Goal: Find specific page/section: Find specific page/section

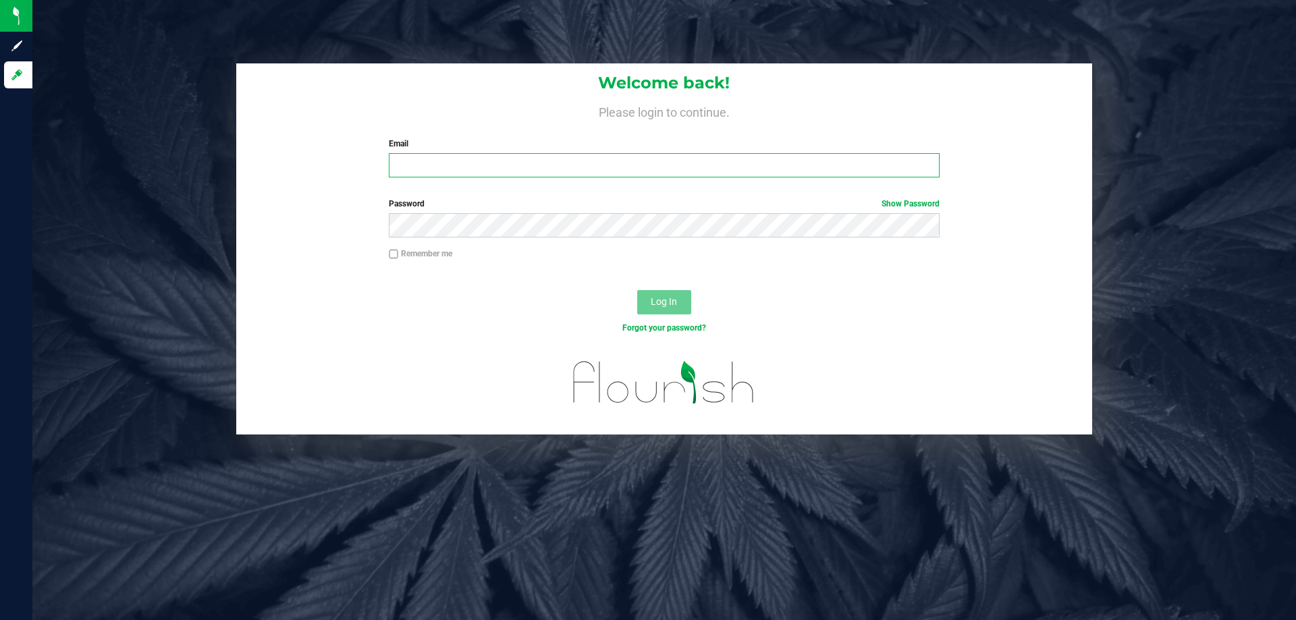
click at [451, 159] on input "Email" at bounding box center [664, 165] width 550 height 24
type input "Adeeb@liveparallel.com"
click at [637, 290] on button "Log In" at bounding box center [664, 302] width 54 height 24
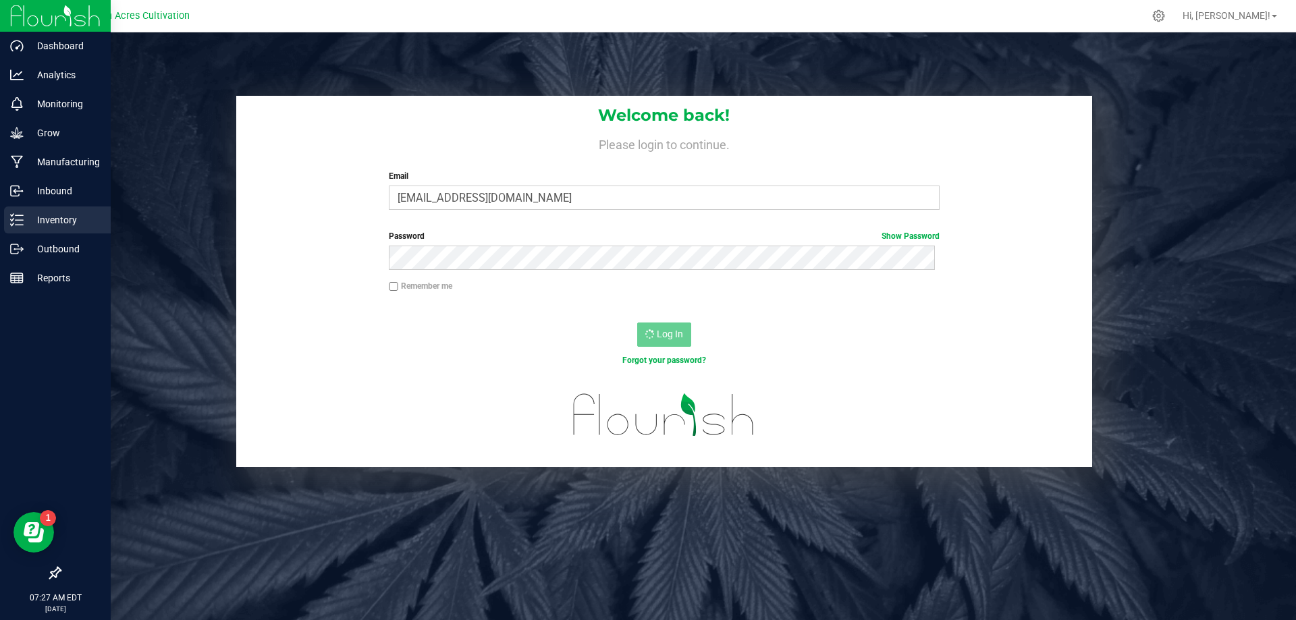
click at [26, 214] on p "Inventory" at bounding box center [64, 220] width 81 height 16
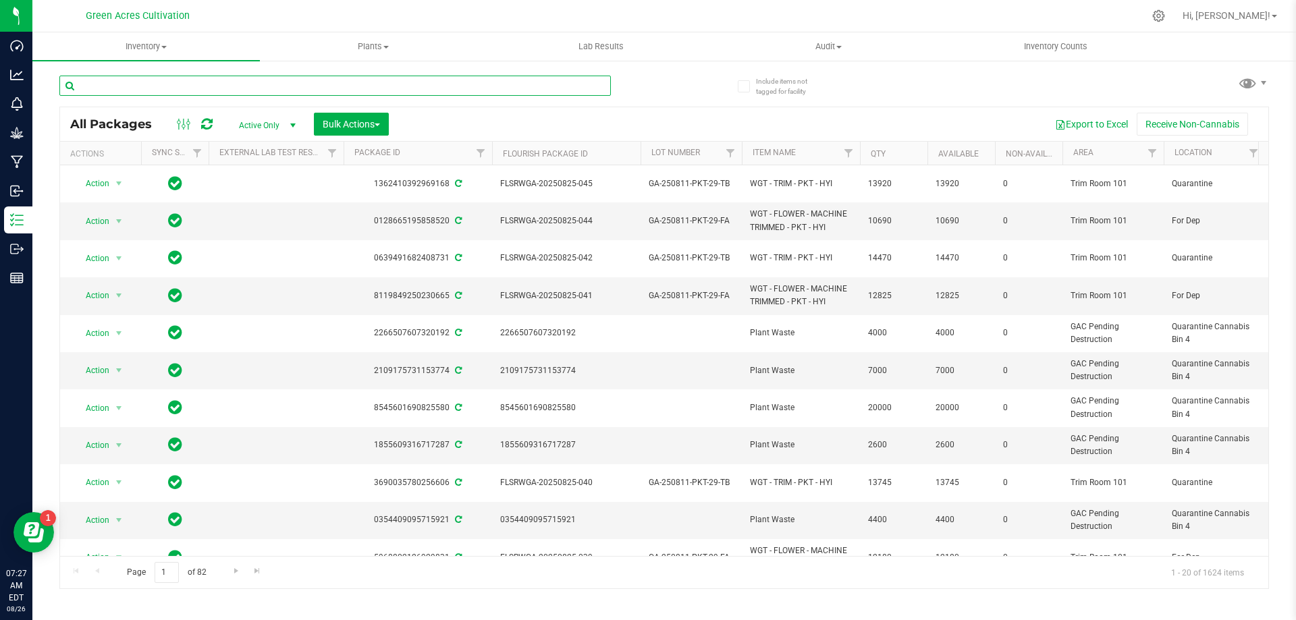
click at [312, 82] on input "text" at bounding box center [334, 86] width 551 height 20
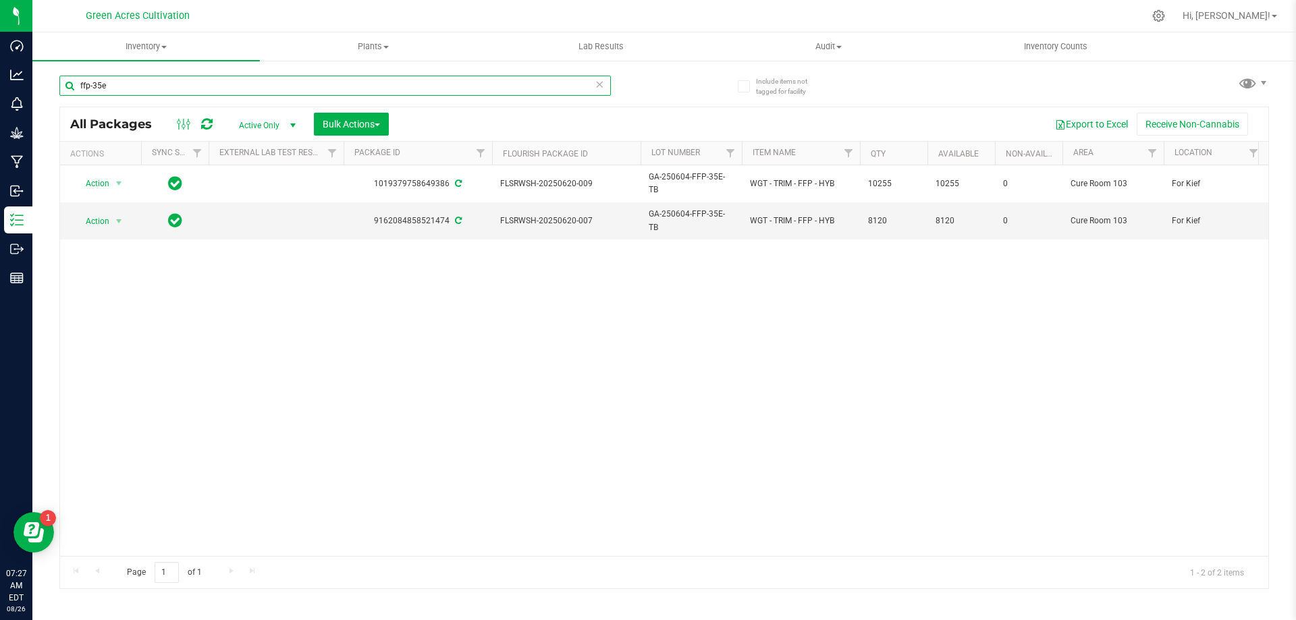
type input "ffp-35e"
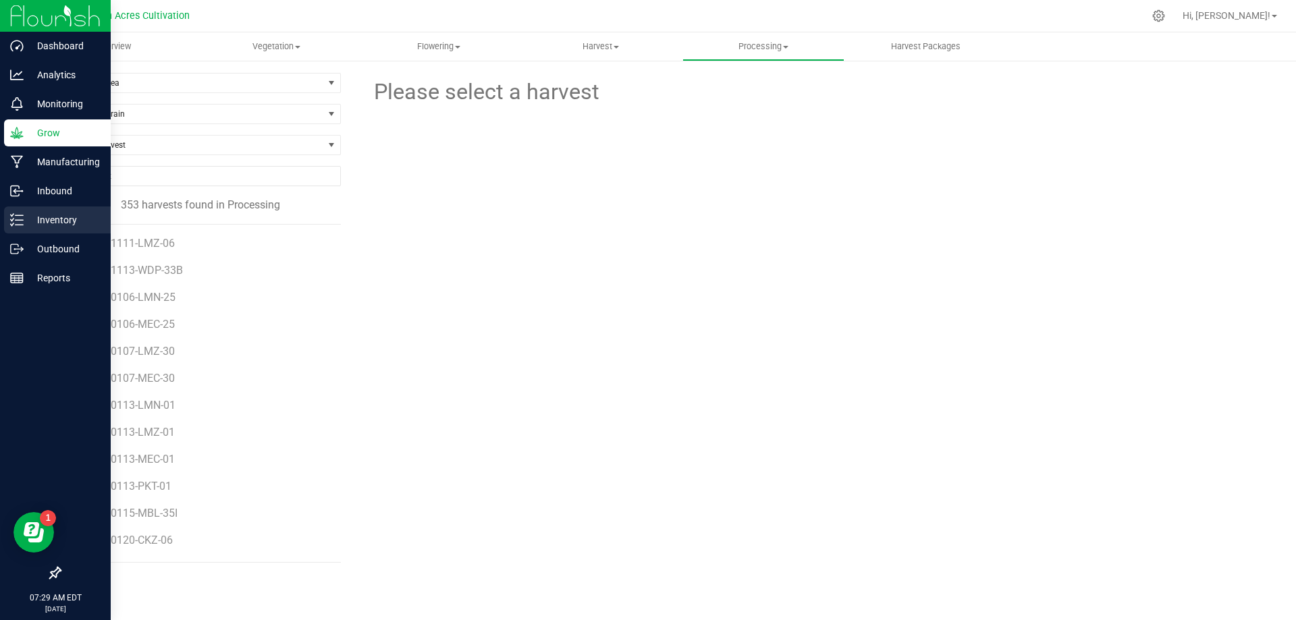
click at [55, 225] on p "Inventory" at bounding box center [64, 220] width 81 height 16
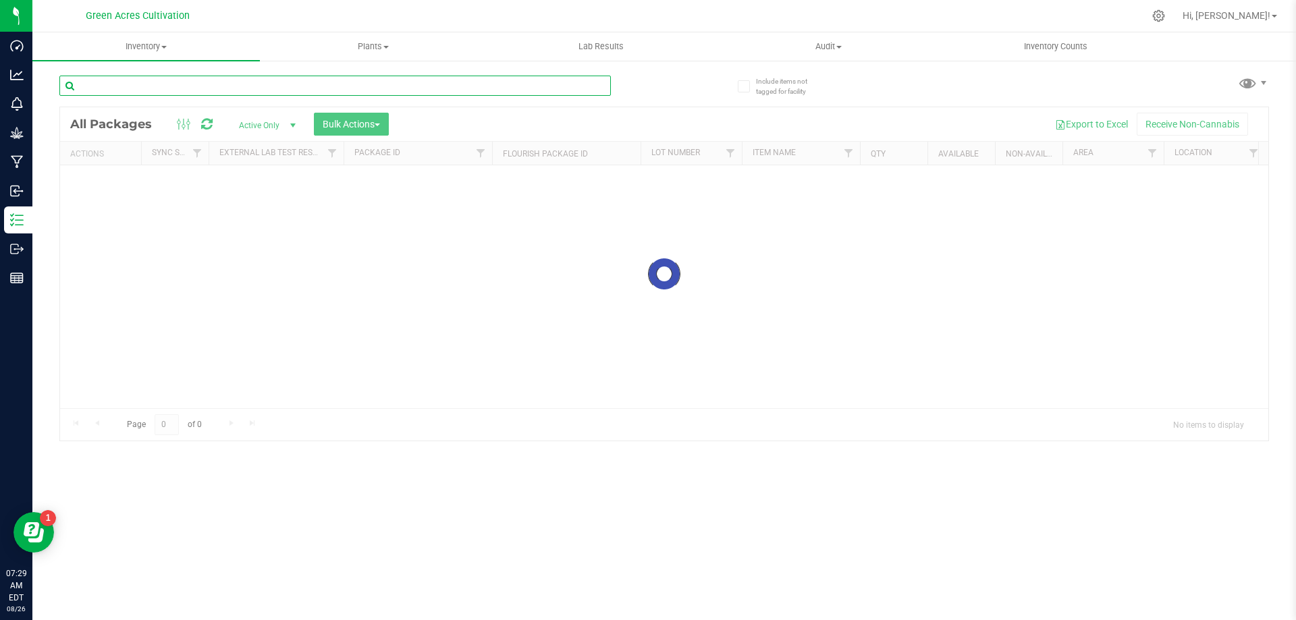
click at [339, 91] on input "text" at bounding box center [334, 86] width 551 height 20
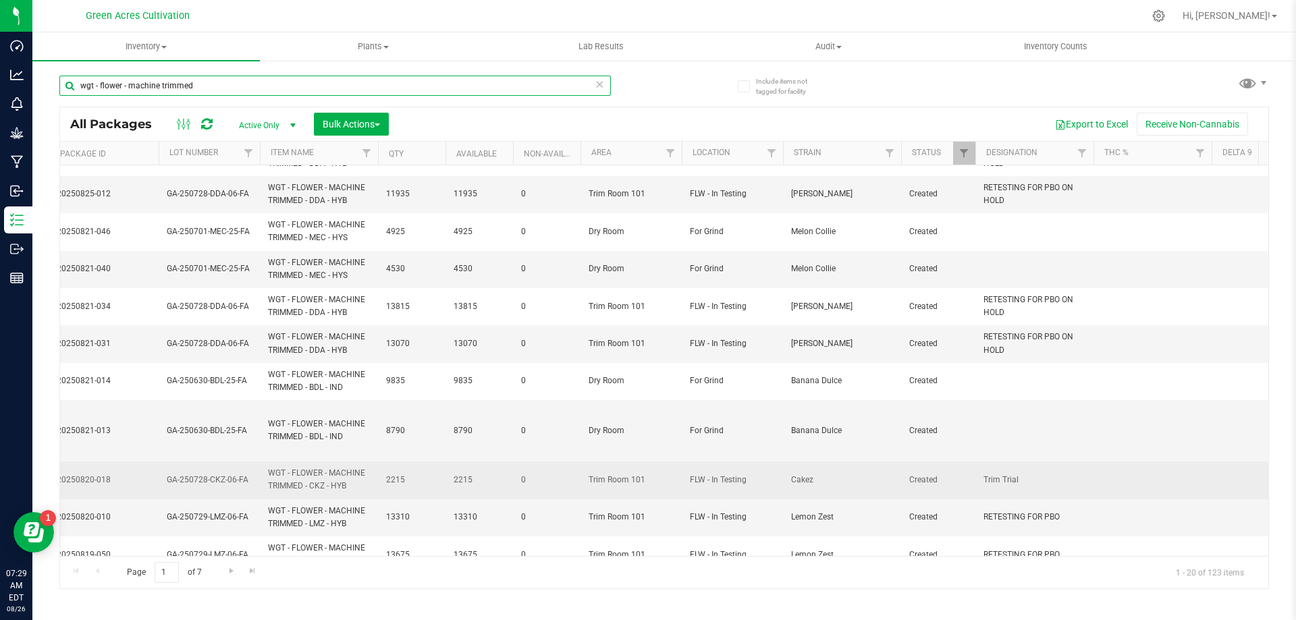
scroll to position [391, 482]
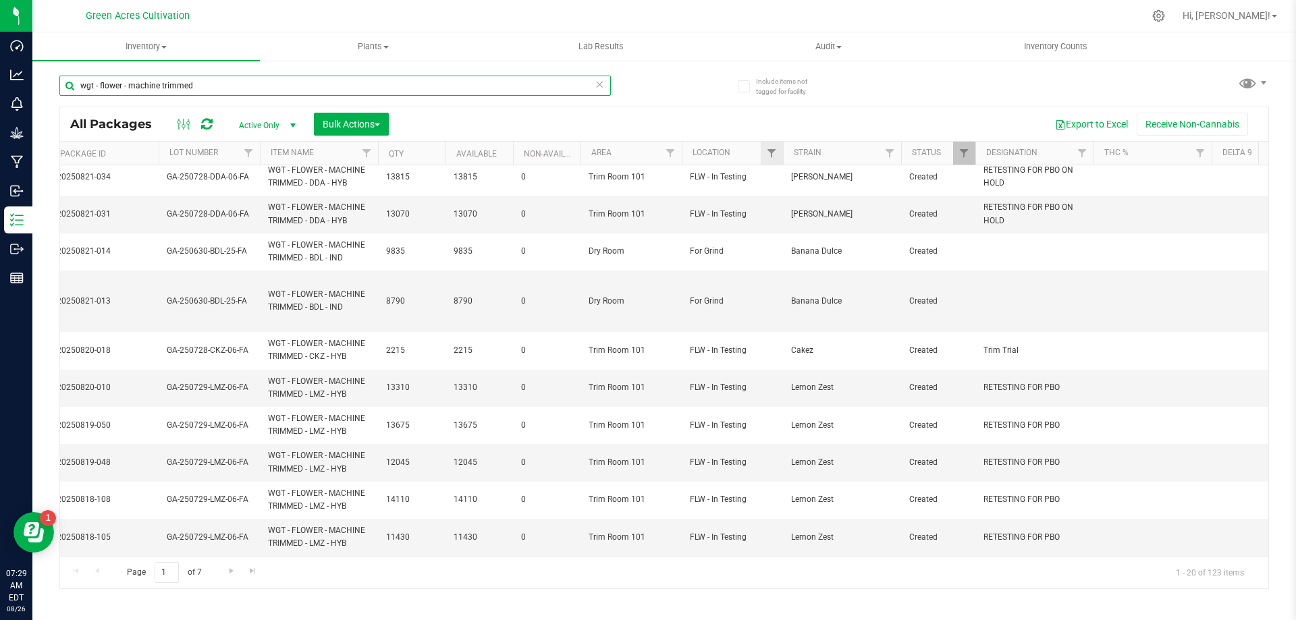
type input "wgt - flower - machine trimmed"
click at [763, 148] on link "Filter" at bounding box center [772, 153] width 22 height 23
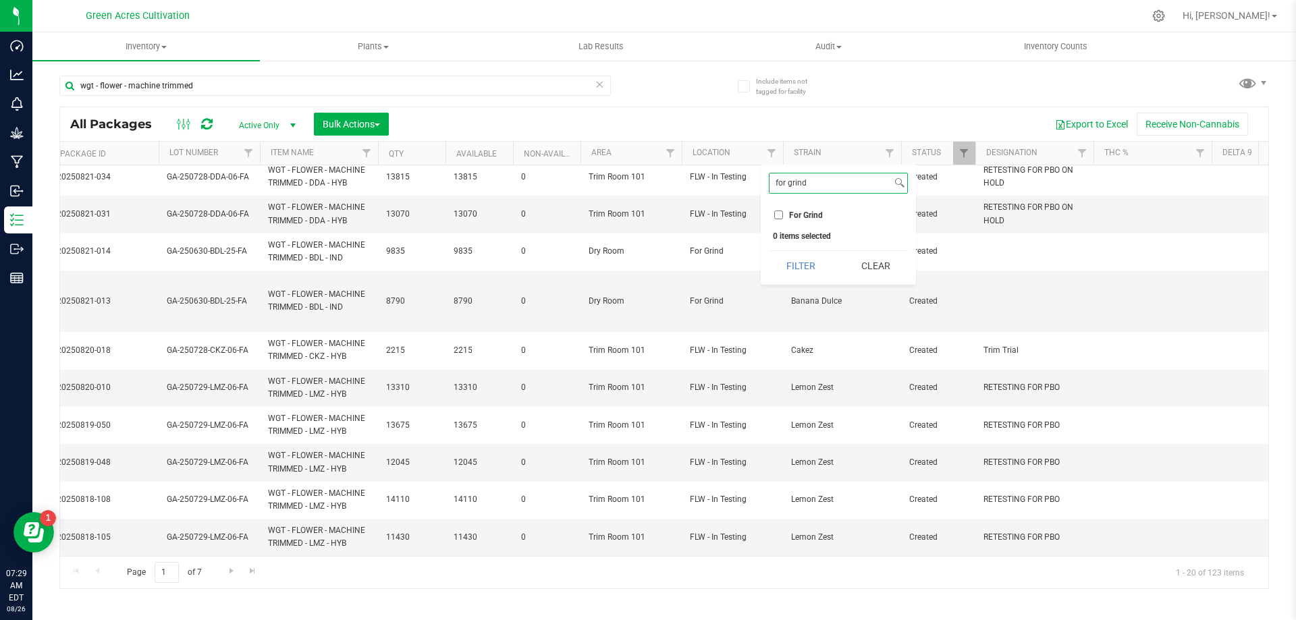
type input "for grind"
click at [788, 213] on label "For Grind" at bounding box center [798, 215] width 49 height 9
click at [783, 213] on input "For Grind" at bounding box center [778, 215] width 9 height 9
checkbox input "true"
click at [802, 258] on button "Filter" at bounding box center [801, 266] width 65 height 30
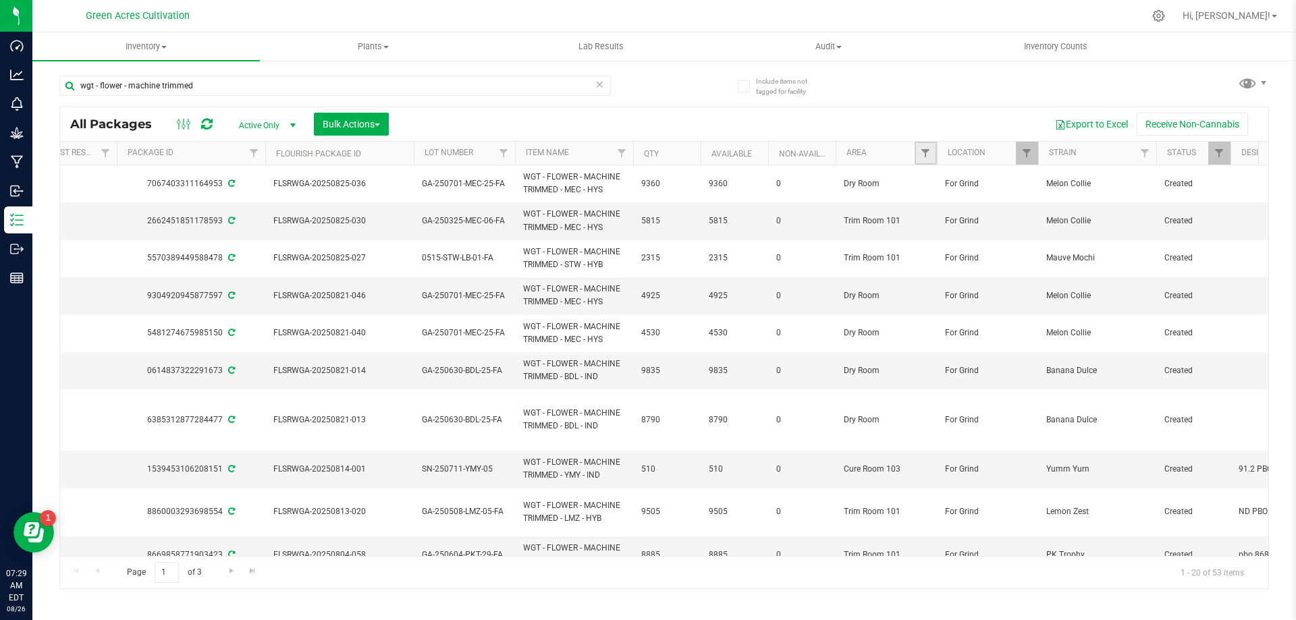
click at [918, 152] on link "Filter" at bounding box center [926, 153] width 22 height 23
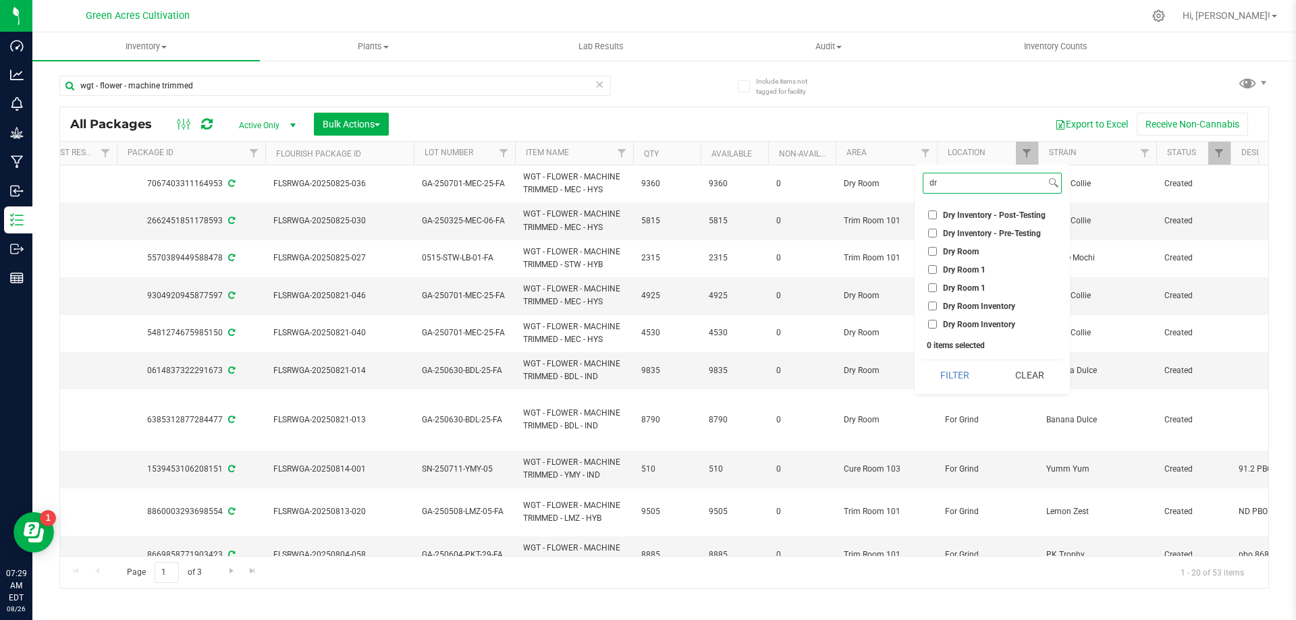
type input "dr"
click at [957, 248] on span "Dry Room" at bounding box center [961, 252] width 36 height 8
click at [937, 247] on input "Dry Room" at bounding box center [932, 251] width 9 height 9
checkbox input "true"
click at [942, 363] on button "Filter" at bounding box center [955, 375] width 65 height 30
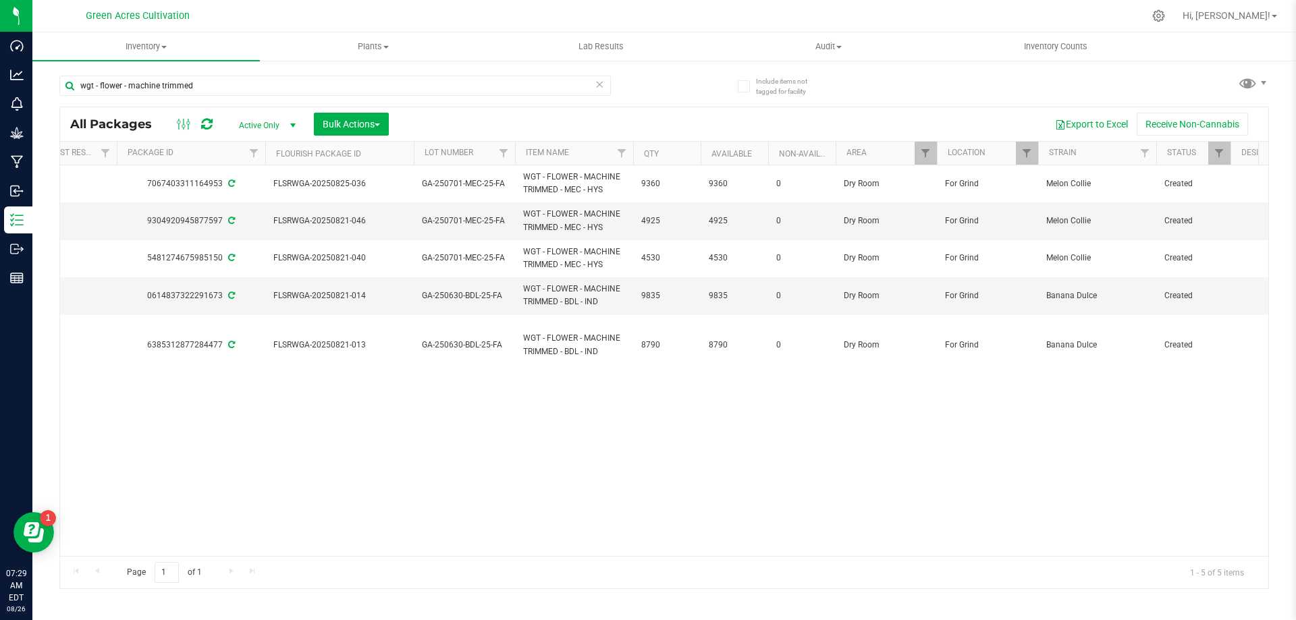
click at [542, 456] on div "Action Action Adjust qty Create package Edit attributes Global inventory Locate…" at bounding box center [664, 360] width 1208 height 391
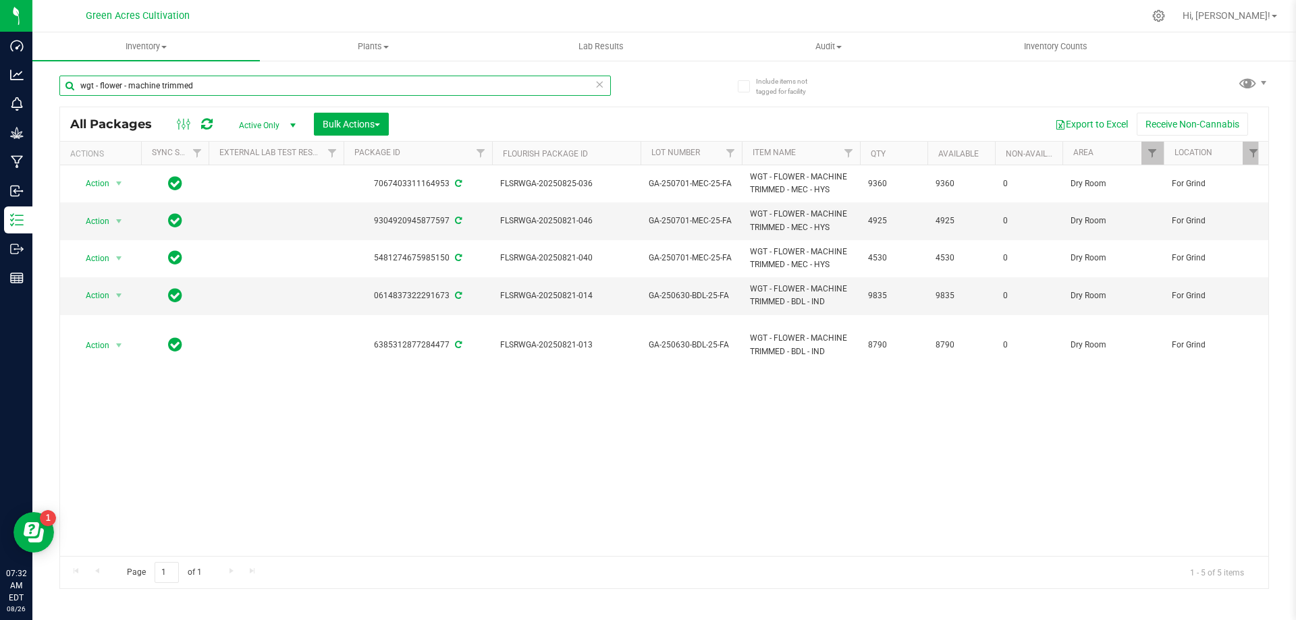
click at [368, 85] on input "wgt - flower - machine trimmed" at bounding box center [334, 86] width 551 height 20
paste input "GA-250616-BDL-10"
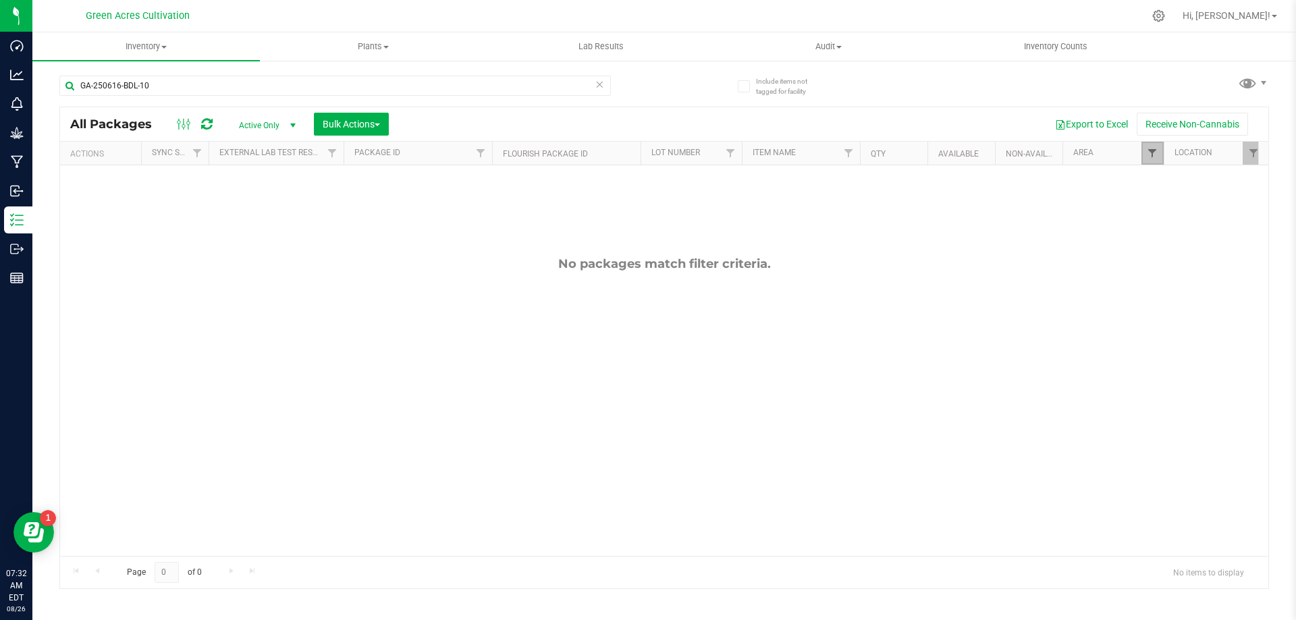
click at [1155, 155] on span "Filter" at bounding box center [1152, 153] width 11 height 11
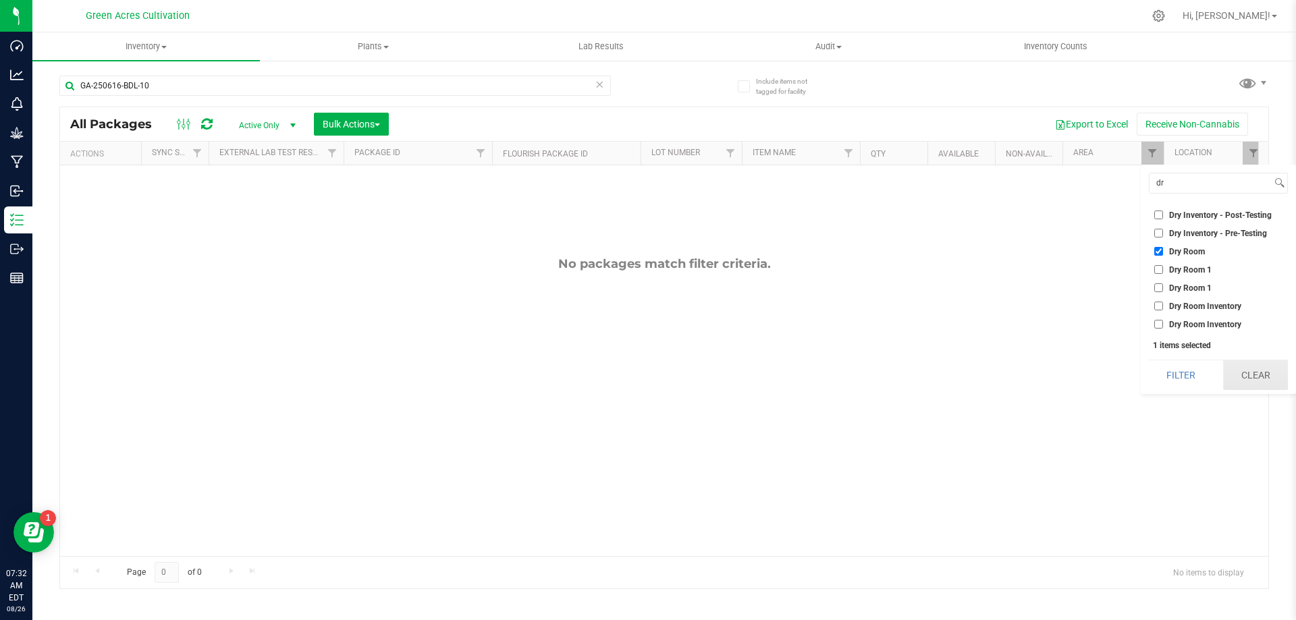
click at [1255, 379] on button "Clear" at bounding box center [1255, 375] width 65 height 30
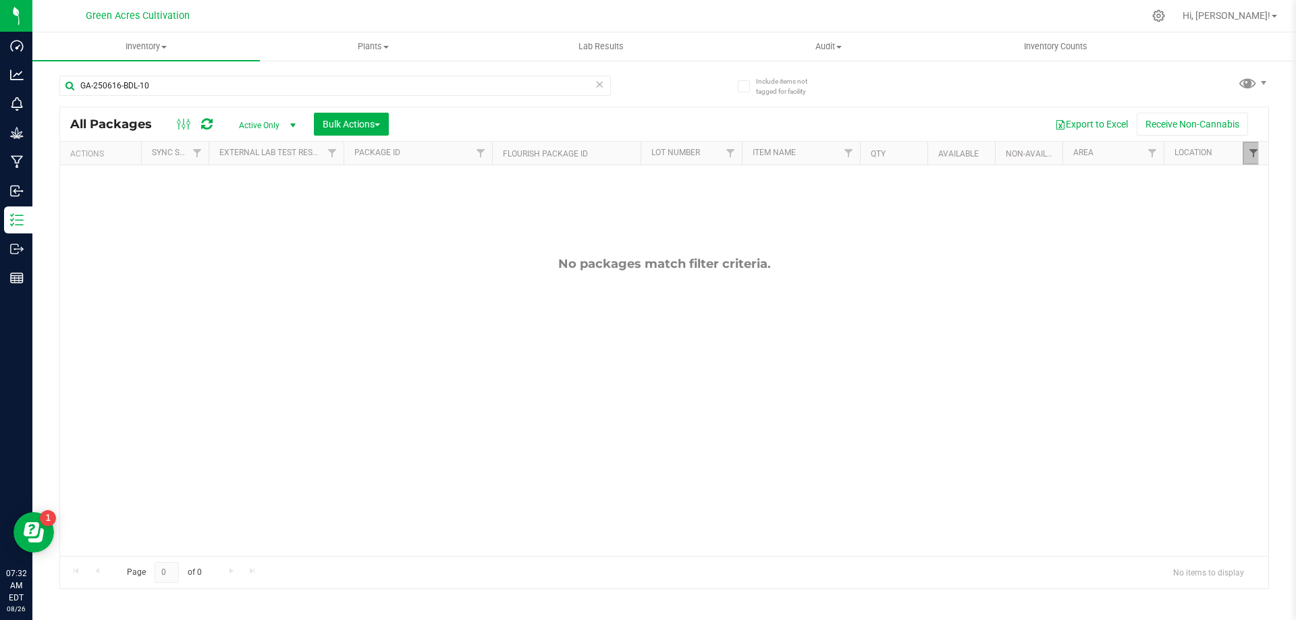
click at [1249, 148] on span "Filter" at bounding box center [1253, 153] width 11 height 11
click at [1253, 283] on div "for grind Select All 33/35 BR Secured Cabinet Arc Room Breeding Chamber Rack Br…" at bounding box center [1218, 225] width 155 height 120
click at [1254, 277] on button "Clear" at bounding box center [1255, 266] width 65 height 30
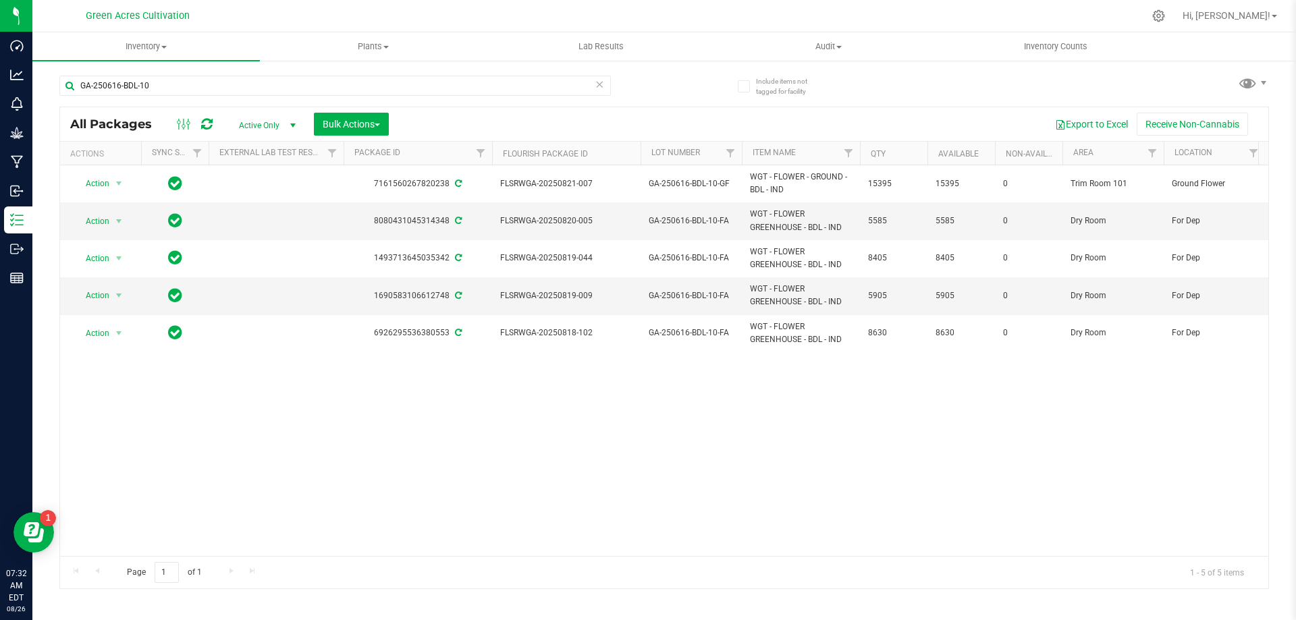
click at [796, 408] on div "Action Action Adjust qty Create package Edit attributes Global inventory Locate…" at bounding box center [664, 360] width 1208 height 391
click at [433, 79] on input "GA-250616-BDL-10" at bounding box center [334, 86] width 551 height 20
paste input "30-BDL-25"
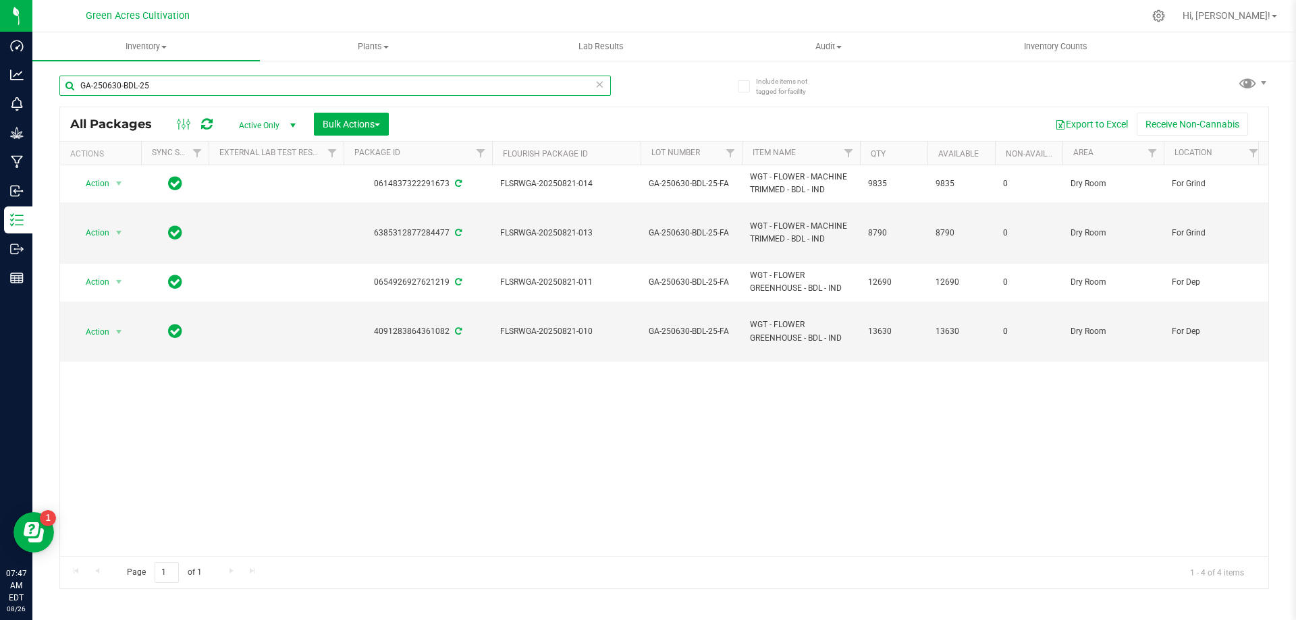
click at [417, 91] on input "GA-250630-BDL-25" at bounding box center [334, 86] width 551 height 20
paste input "709-CKZ-26"
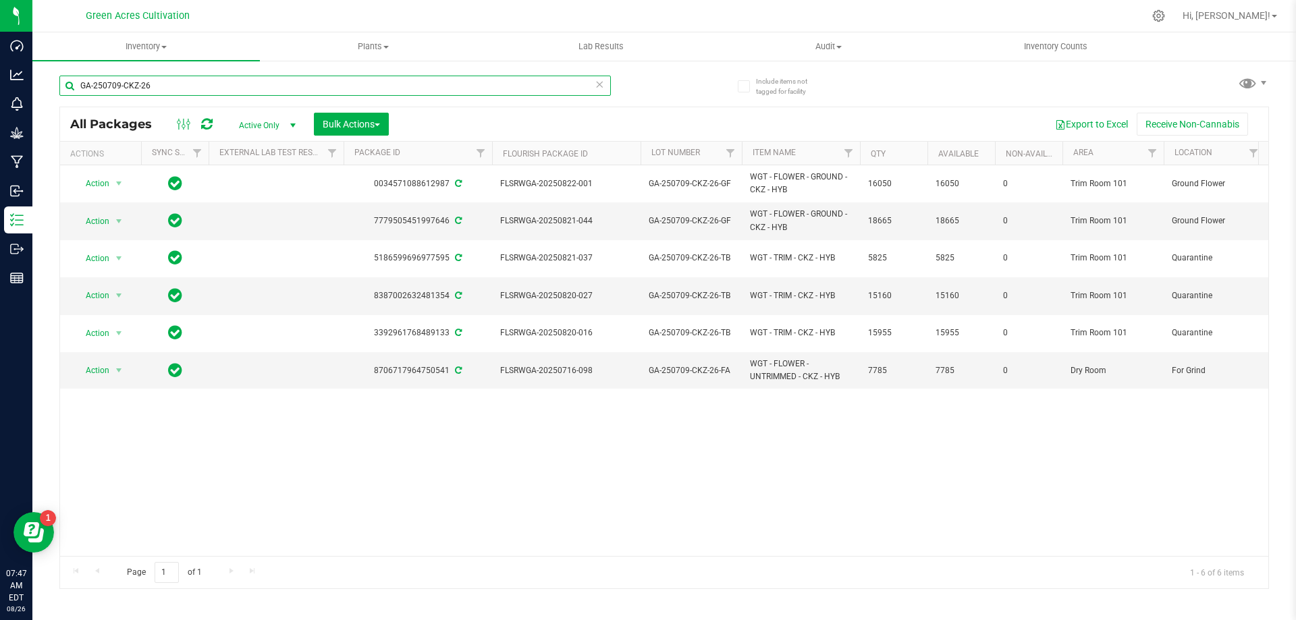
type input "GA-250709-CKZ-26"
click at [717, 482] on div "Action Action Adjust qty Create package Edit attributes Global inventory Locate…" at bounding box center [664, 360] width 1208 height 391
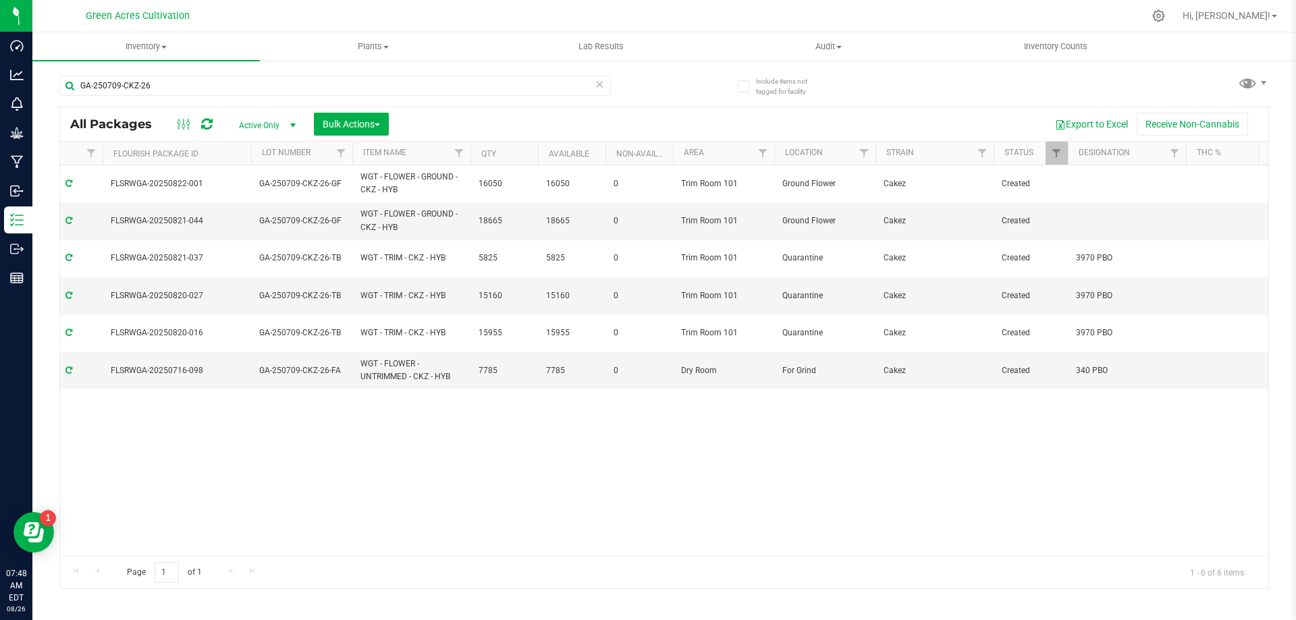
scroll to position [0, 382]
click at [527, 425] on div "Action Action Adjust qty Create package Edit attributes Global inventory Locate…" at bounding box center [664, 360] width 1208 height 391
click at [432, 394] on div "Action Action Adjust qty Create package Edit attributes Global inventory Locate…" at bounding box center [664, 360] width 1208 height 391
